Goal: Transaction & Acquisition: Purchase product/service

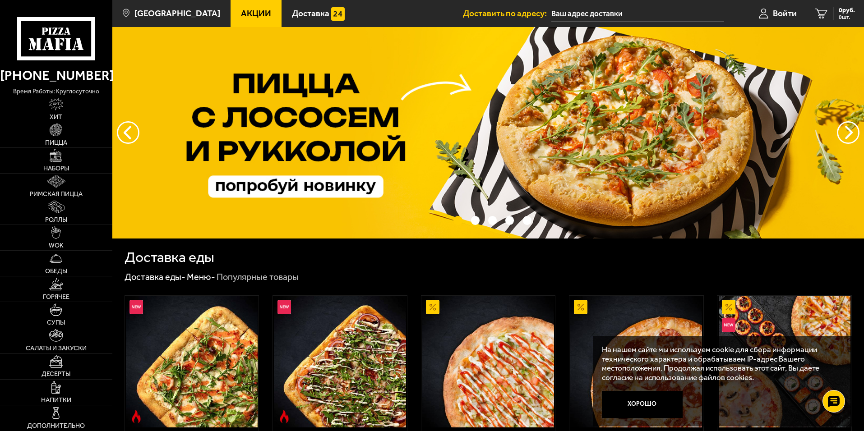
click at [65, 112] on link "Хит" at bounding box center [56, 109] width 112 height 25
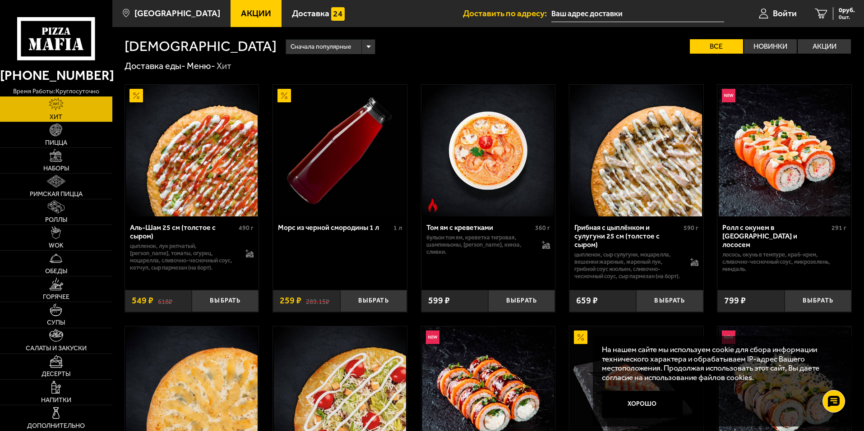
click at [245, 20] on link "Акции" at bounding box center [256, 13] width 51 height 27
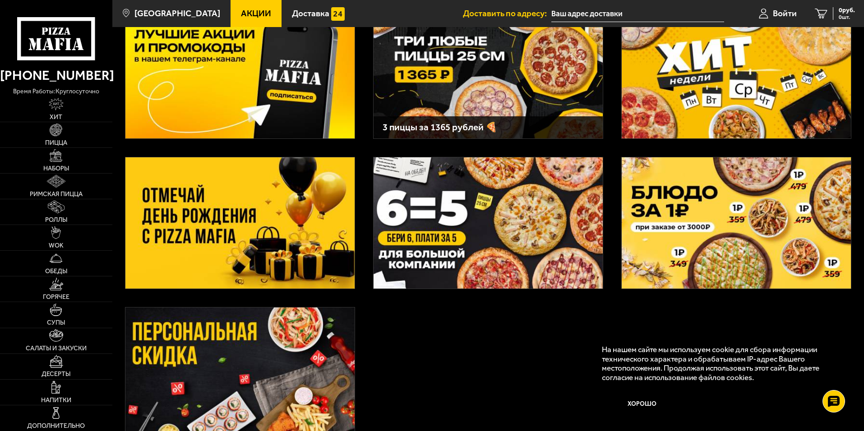
scroll to position [172, 0]
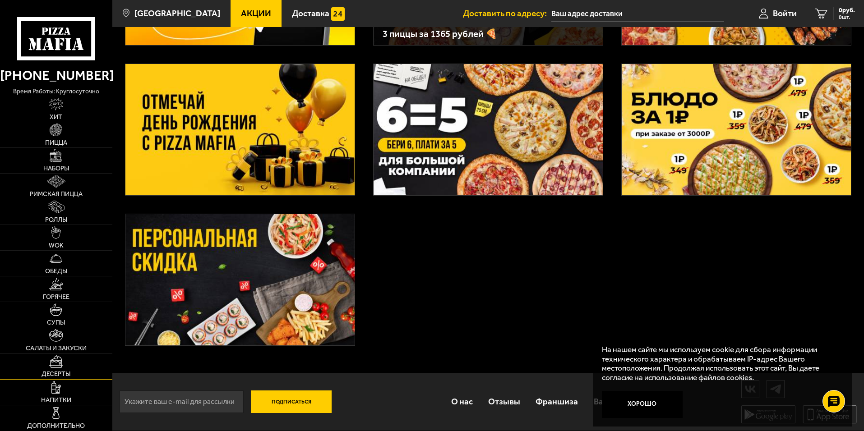
click at [73, 365] on link "Десерты" at bounding box center [56, 366] width 112 height 25
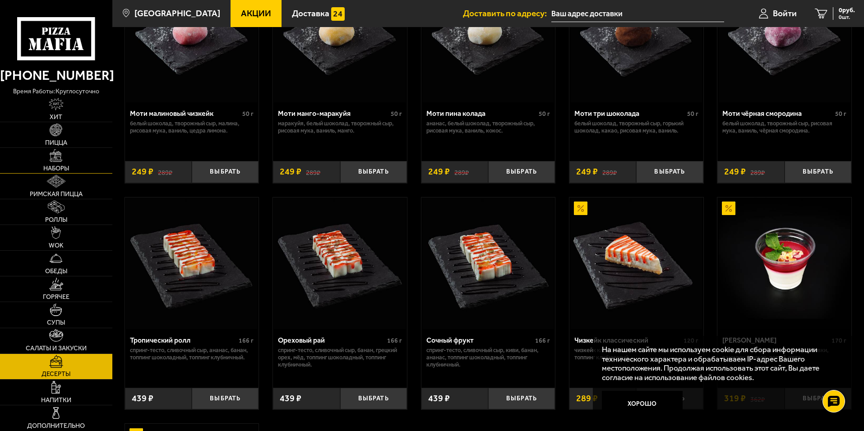
scroll to position [45, 0]
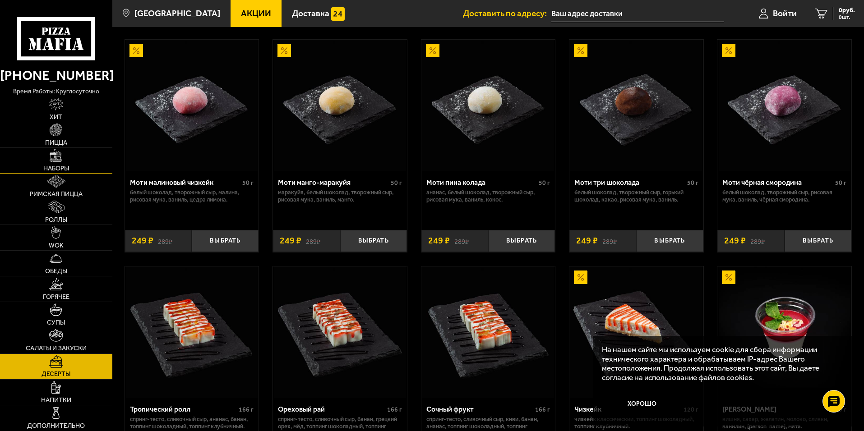
click at [70, 165] on link "Наборы" at bounding box center [56, 160] width 112 height 25
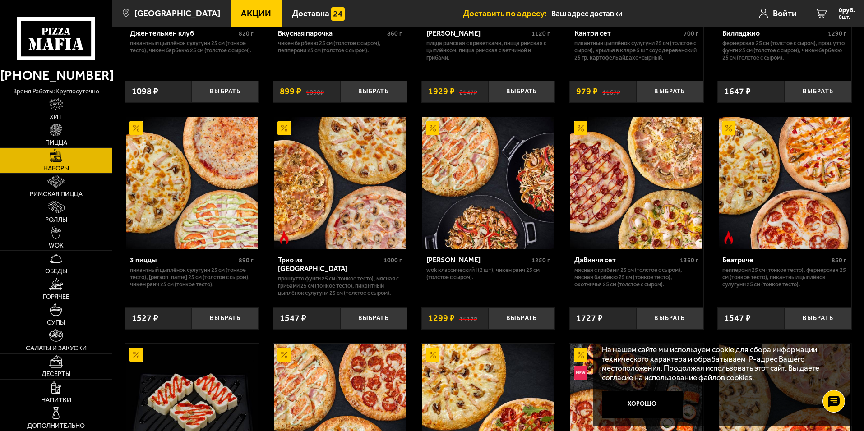
scroll to position [316, 0]
